Goal: Check status: Check status

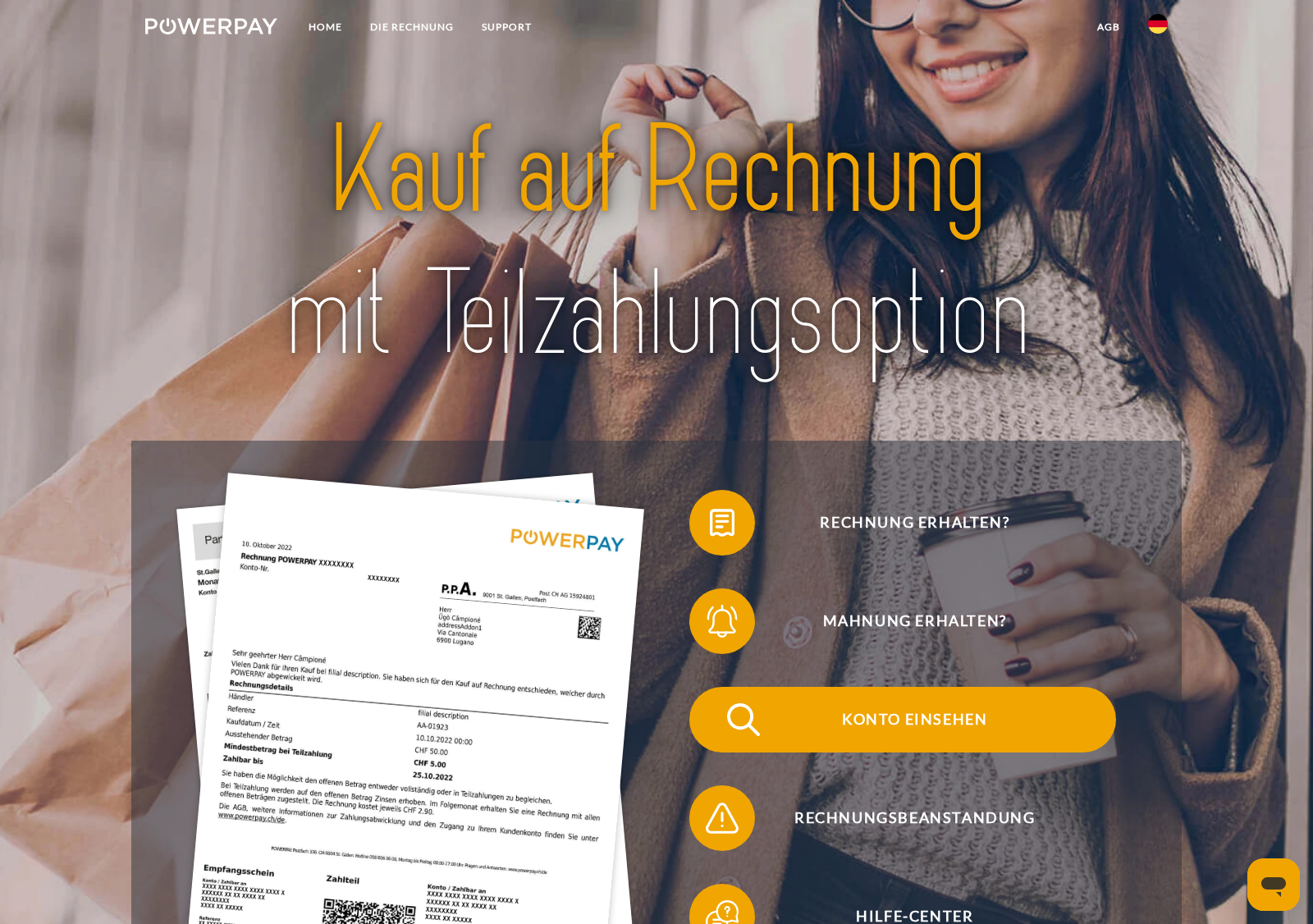
click at [873, 719] on span "Konto einsehen" at bounding box center [915, 719] width 402 height 66
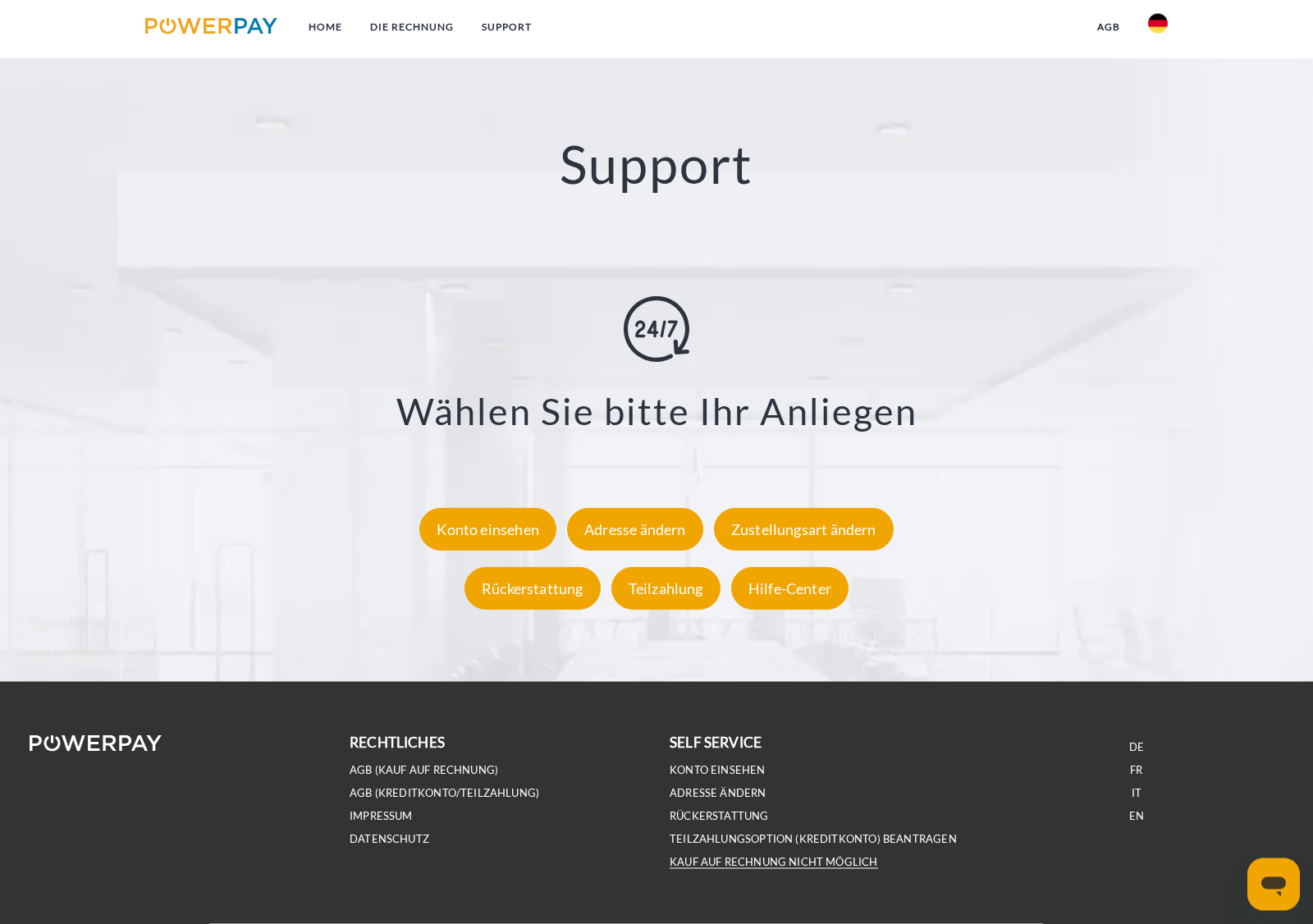
scroll to position [2896, 0]
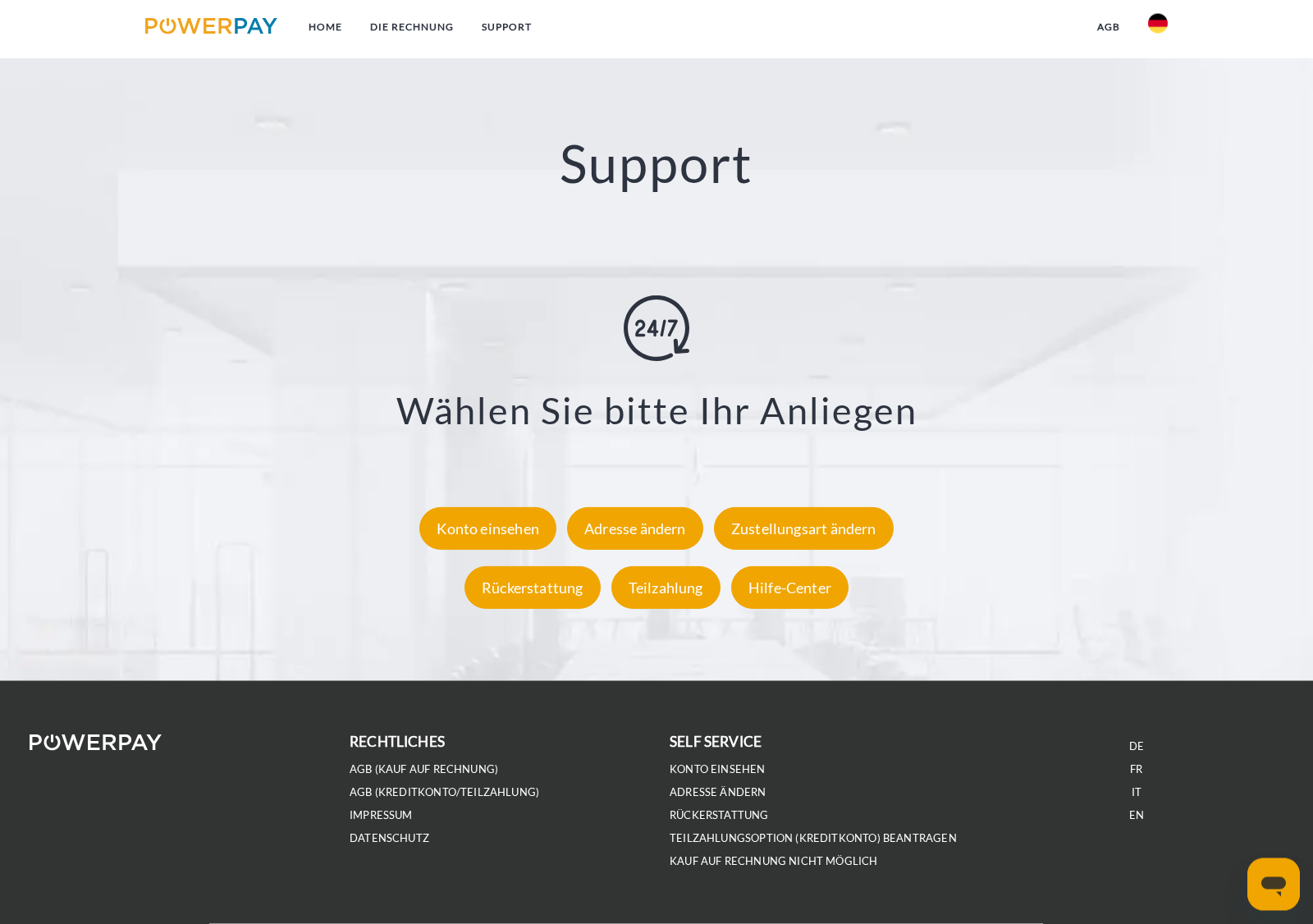
click at [1255, 877] on div "Messaging-Fenster öffnen" at bounding box center [1273, 883] width 49 height 49
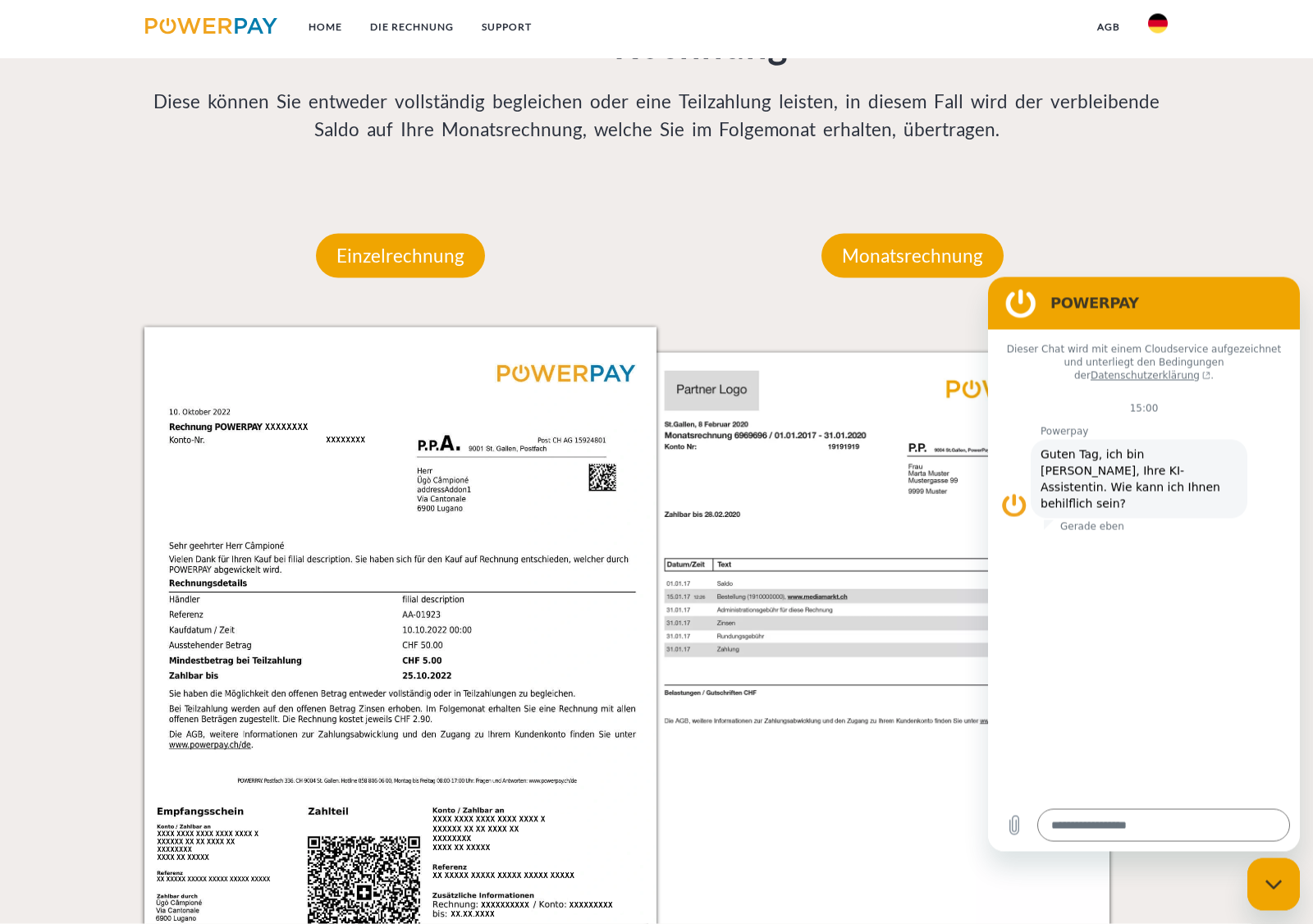
scroll to position [1476, 0]
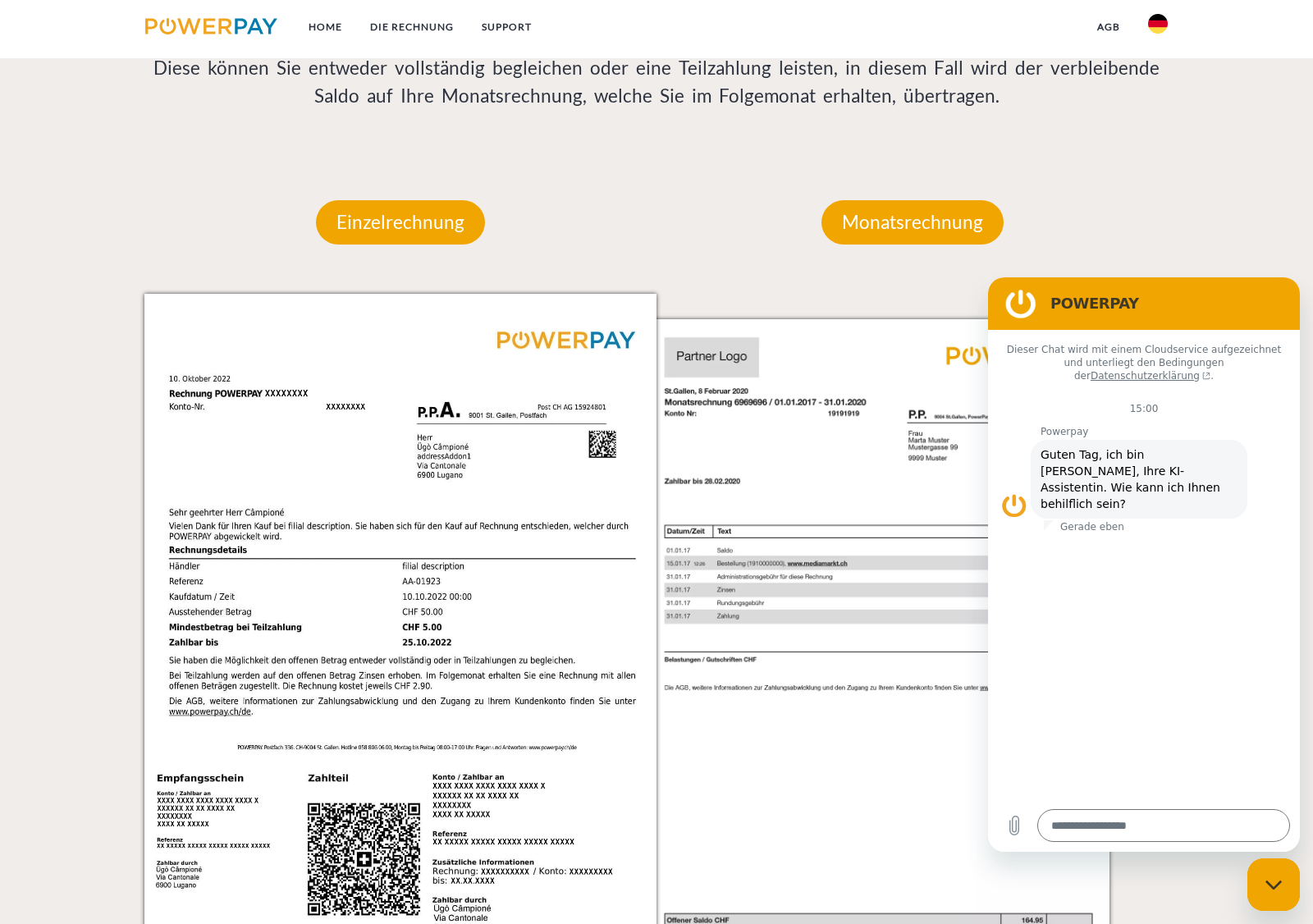
type textarea "*"
click at [749, 539] on img at bounding box center [904, 656] width 512 height 725
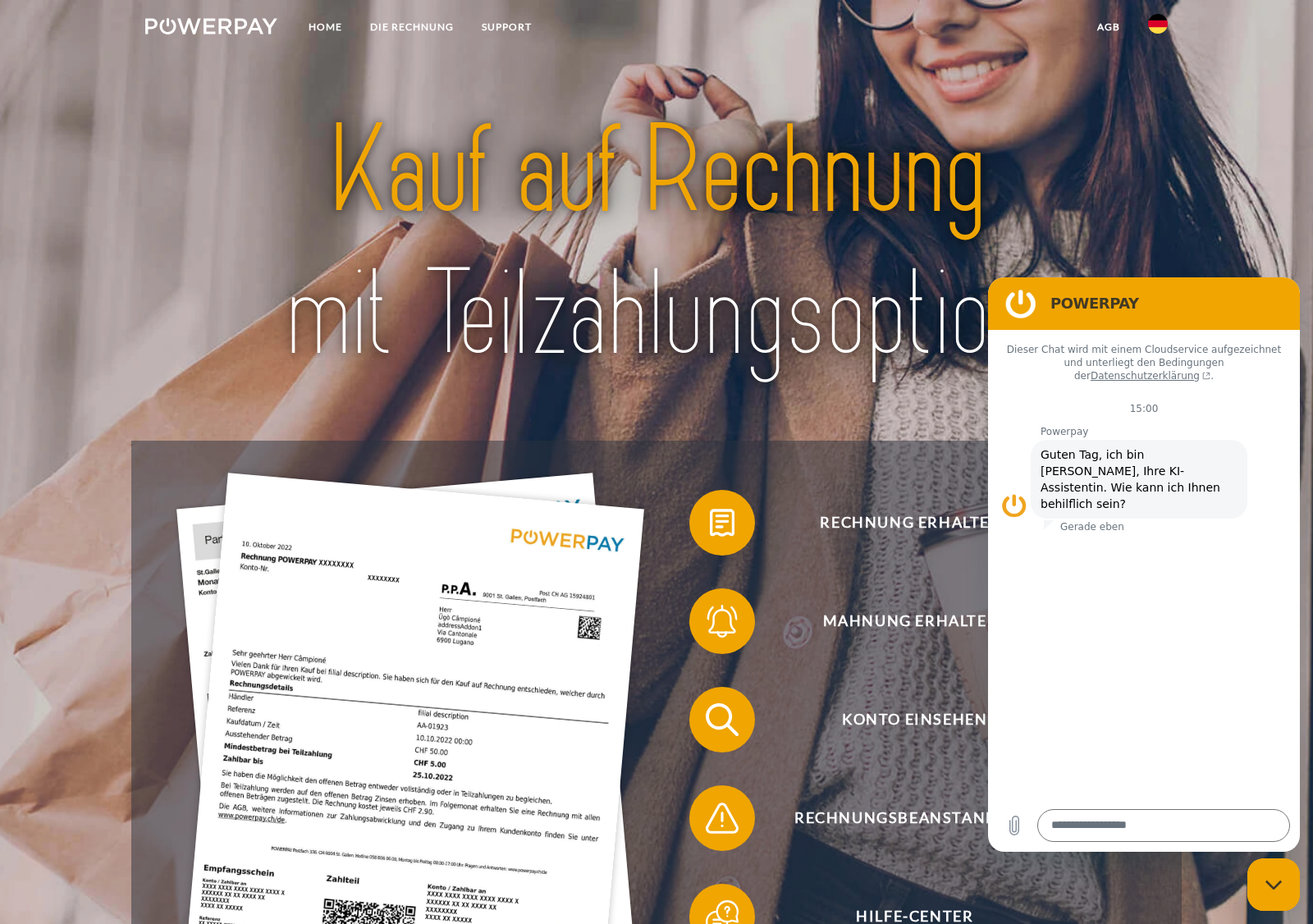
click at [1013, 299] on figure at bounding box center [1020, 303] width 32 height 32
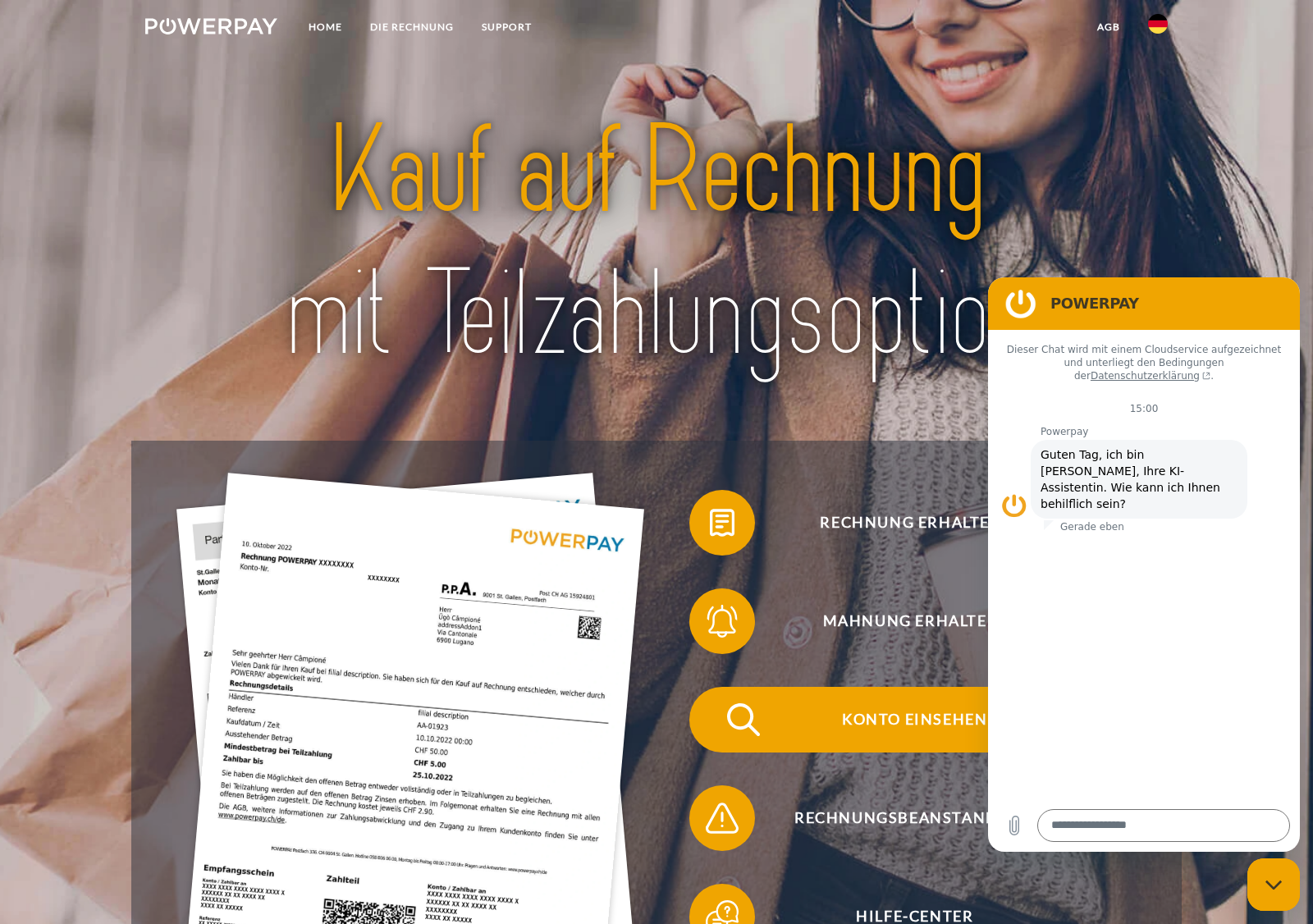
click at [806, 731] on span "Konto einsehen" at bounding box center [915, 719] width 402 height 66
